Goal: Task Accomplishment & Management: Complete application form

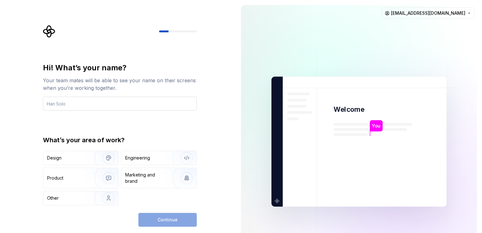
click at [78, 106] on input "text" at bounding box center [120, 104] width 154 height 14
type input "[PERSON_NAME]"
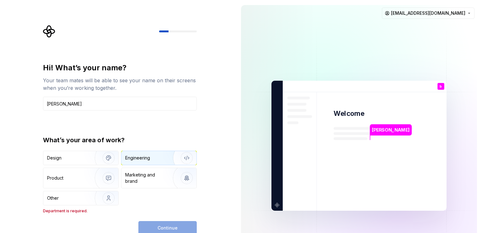
click at [150, 158] on div "Engineering" at bounding box center [137, 158] width 25 height 6
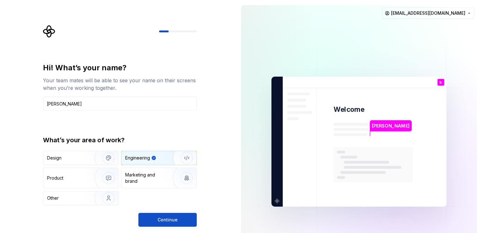
click at [169, 215] on button "Continue" at bounding box center [167, 220] width 58 height 14
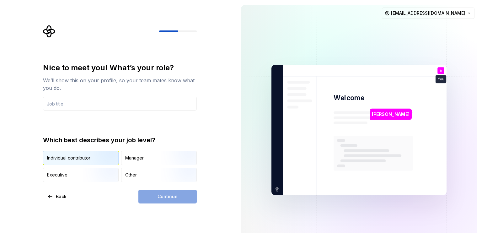
click at [89, 162] on img "button" at bounding box center [103, 166] width 40 height 42
click at [108, 105] on input "text" at bounding box center [120, 104] width 154 height 14
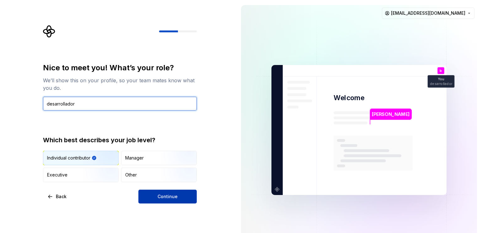
type input "desarrollador"
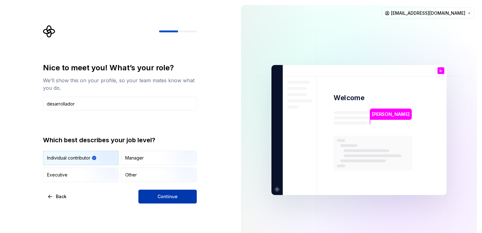
click at [169, 193] on span "Continue" at bounding box center [168, 196] width 20 height 6
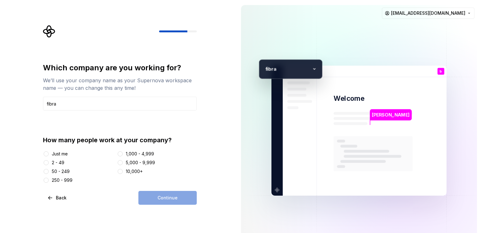
type input "fibra"
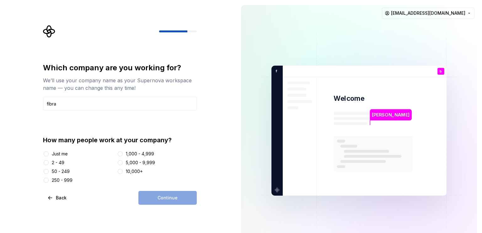
click at [57, 161] on div "2 - 49" at bounding box center [58, 163] width 13 height 6
click at [49, 161] on button "2 - 49" at bounding box center [46, 162] width 5 height 5
click at [164, 192] on button "Continue" at bounding box center [167, 198] width 58 height 14
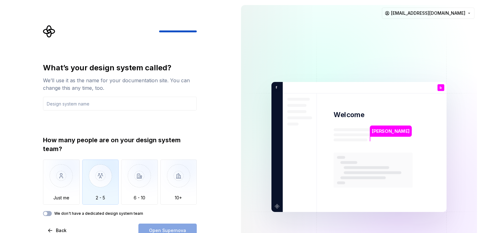
click at [114, 189] on img "button" at bounding box center [100, 181] width 37 height 42
click at [79, 105] on input "text" at bounding box center [120, 104] width 154 height 14
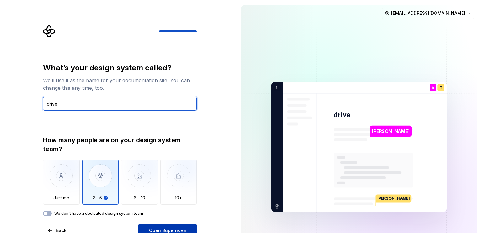
type input "drive"
click at [168, 228] on span "Open Supernova" at bounding box center [167, 230] width 37 height 6
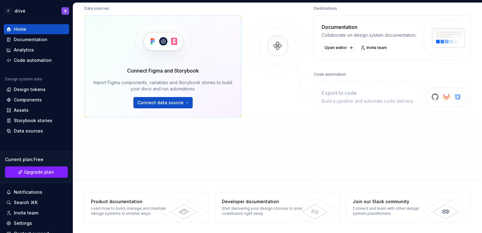
scroll to position [85, 0]
click at [38, 39] on div "Documentation" at bounding box center [31, 39] width 34 height 6
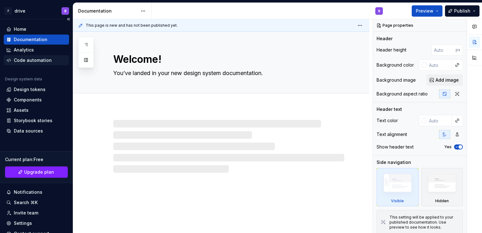
click at [29, 62] on div "Code automation" at bounding box center [33, 60] width 38 height 6
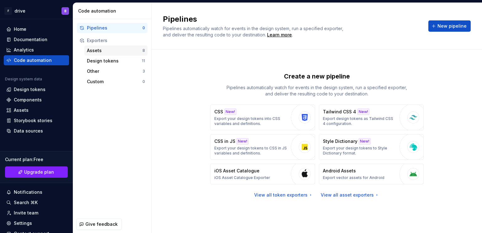
click at [120, 52] on div "Assets" at bounding box center [115, 50] width 56 height 6
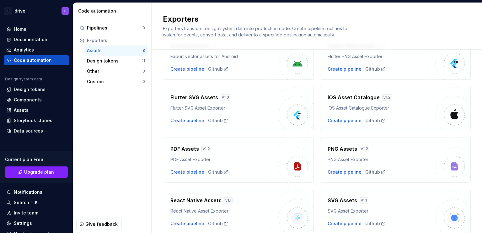
scroll to position [67, 0]
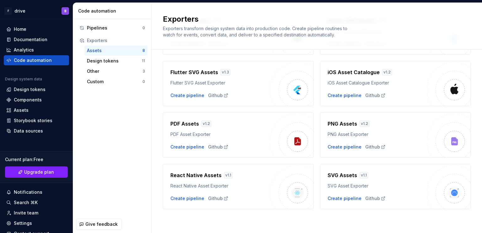
click at [201, 75] on h4 "Flutter SVG Assets" at bounding box center [195, 72] width 48 height 8
click at [195, 97] on div "Create pipeline" at bounding box center [188, 95] width 34 height 6
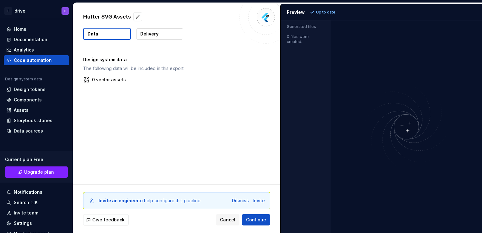
click at [149, 34] on p "Delivery" at bounding box center [149, 34] width 18 height 6
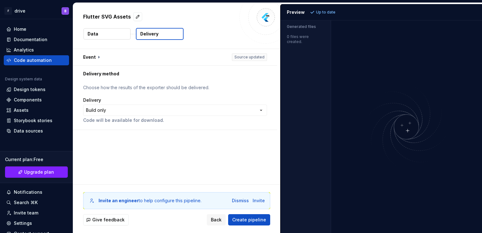
click at [119, 33] on button "Data" at bounding box center [107, 33] width 47 height 11
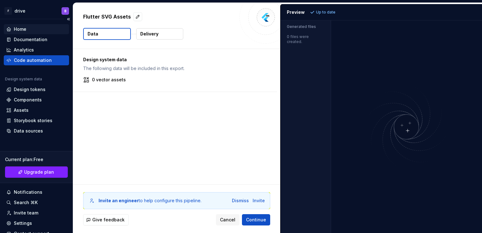
click at [19, 32] on div "Home" at bounding box center [20, 29] width 13 height 6
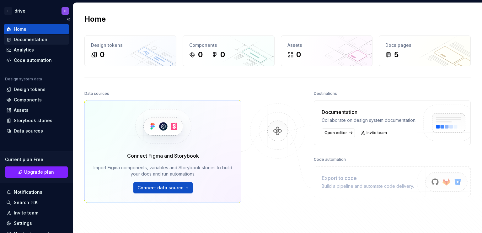
click at [29, 40] on div "Documentation" at bounding box center [31, 39] width 34 height 6
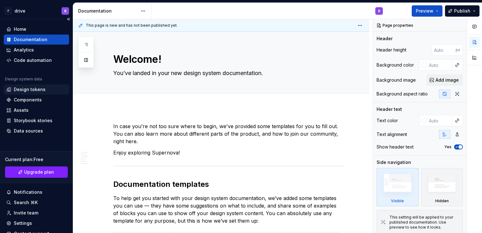
click at [10, 88] on icon at bounding box center [9, 90] width 4 height 4
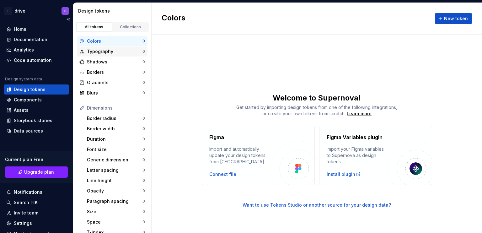
click at [108, 52] on div "Typography" at bounding box center [115, 51] width 56 height 6
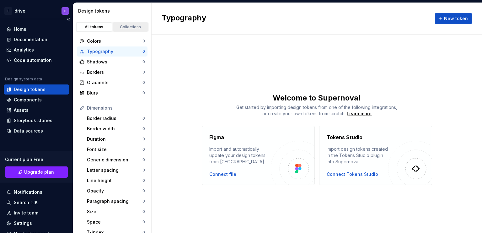
click at [121, 30] on link "Collections" at bounding box center [131, 26] width 36 height 9
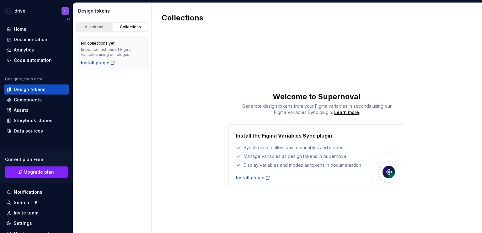
click at [88, 30] on link "All tokens" at bounding box center [94, 26] width 36 height 9
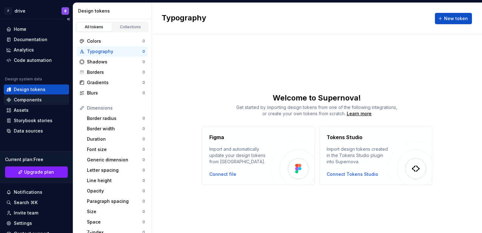
click at [38, 97] on div "Components" at bounding box center [28, 100] width 28 height 6
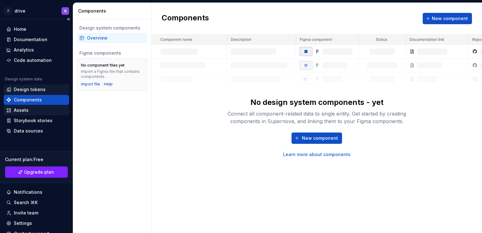
click at [23, 111] on div "Assets" at bounding box center [21, 110] width 15 height 6
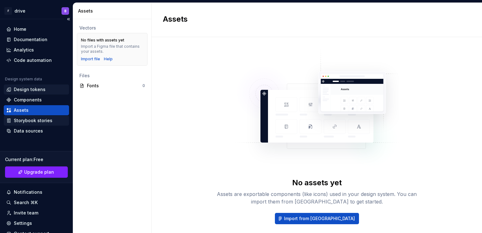
click at [40, 124] on div "Storybook stories" at bounding box center [36, 121] width 65 height 10
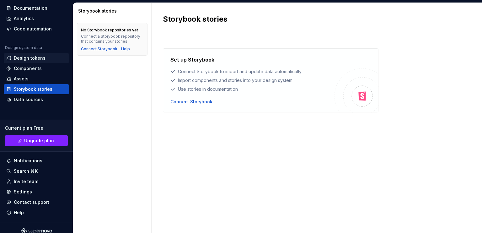
scroll to position [38, 0]
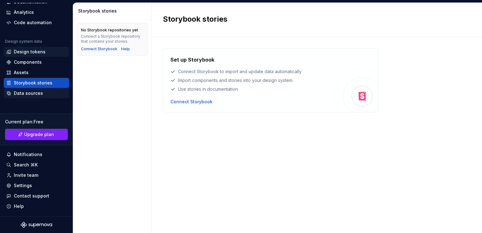
click at [41, 95] on div "Data sources" at bounding box center [36, 93] width 60 height 6
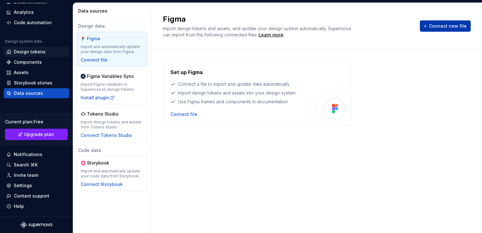
click at [432, 25] on span "Connect new file" at bounding box center [448, 26] width 38 height 6
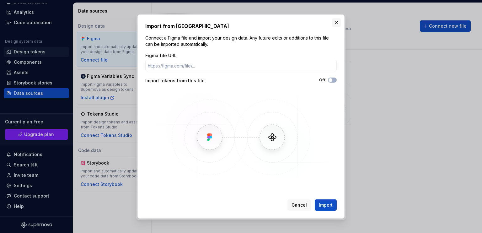
click at [337, 23] on button "button" at bounding box center [336, 22] width 9 height 9
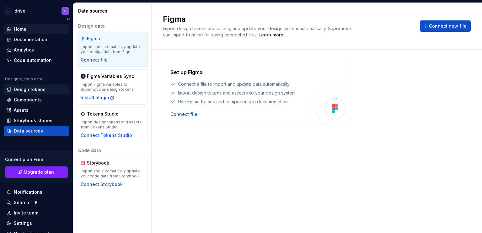
click at [23, 28] on div "Home" at bounding box center [20, 29] width 13 height 6
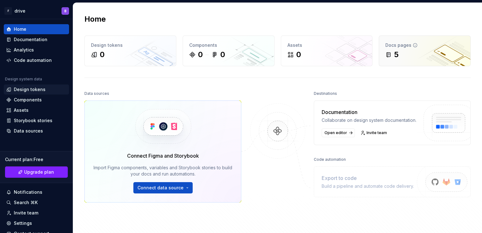
click at [412, 57] on div "5" at bounding box center [425, 55] width 79 height 10
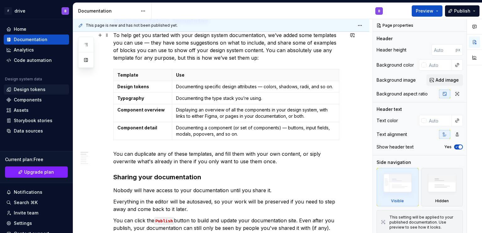
scroll to position [188, 0]
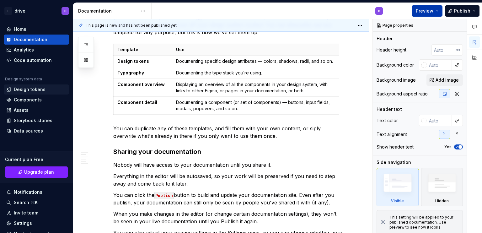
click at [434, 12] on span "Preview" at bounding box center [425, 11] width 18 height 6
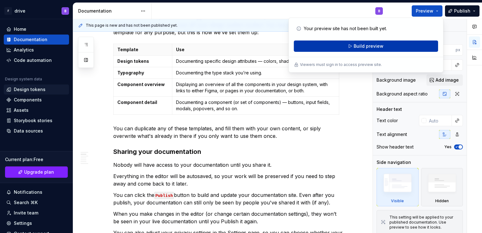
click at [379, 46] on span "Build preview" at bounding box center [369, 46] width 30 height 6
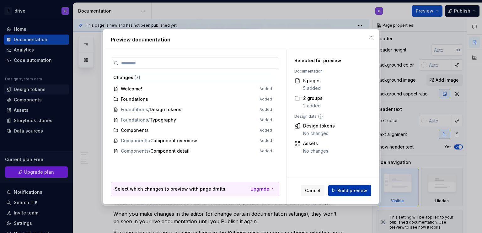
click at [346, 187] on span "Build preview" at bounding box center [353, 190] width 30 height 6
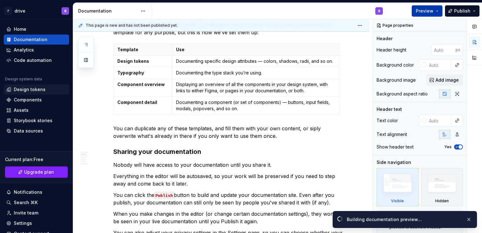
click at [425, 11] on span "Preview" at bounding box center [425, 11] width 18 height 6
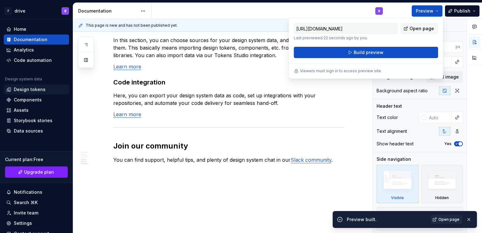
scroll to position [520, 0]
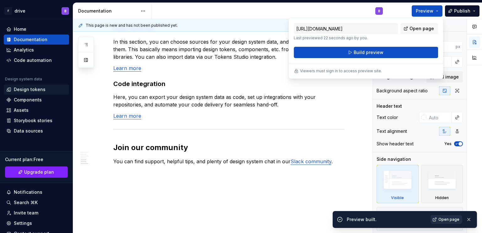
click at [445, 220] on span "Open page" at bounding box center [449, 219] width 21 height 5
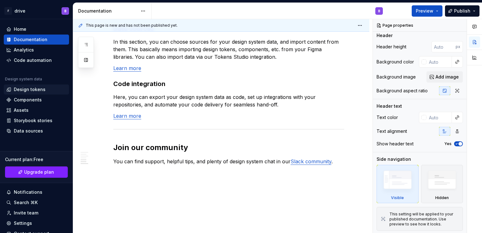
type textarea "*"
